Goal: Information Seeking & Learning: Learn about a topic

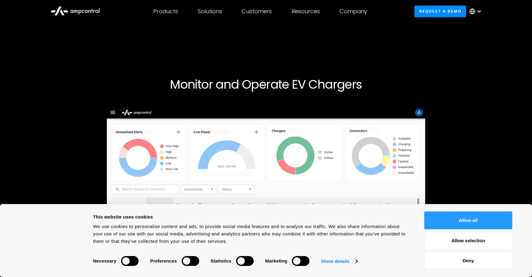
click at [469, 220] on button "Allow all" at bounding box center [468, 221] width 88 height 18
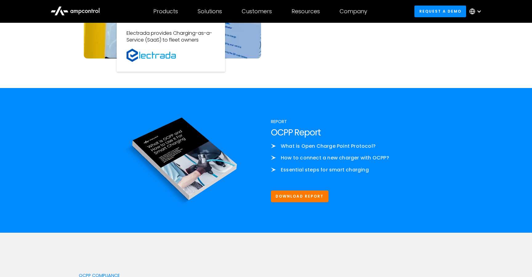
scroll to position [691, 0]
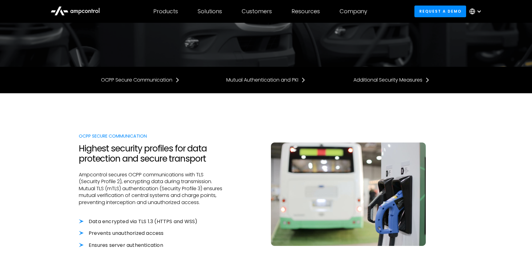
scroll to position [159, 0]
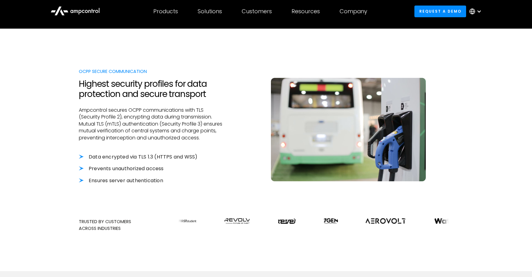
click at [153, 170] on li "Prevents unauthorized access" at bounding box center [152, 168] width 146 height 7
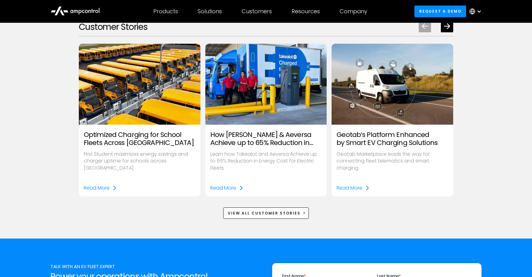
scroll to position [861, 0]
